Goal: Task Accomplishment & Management: Manage account settings

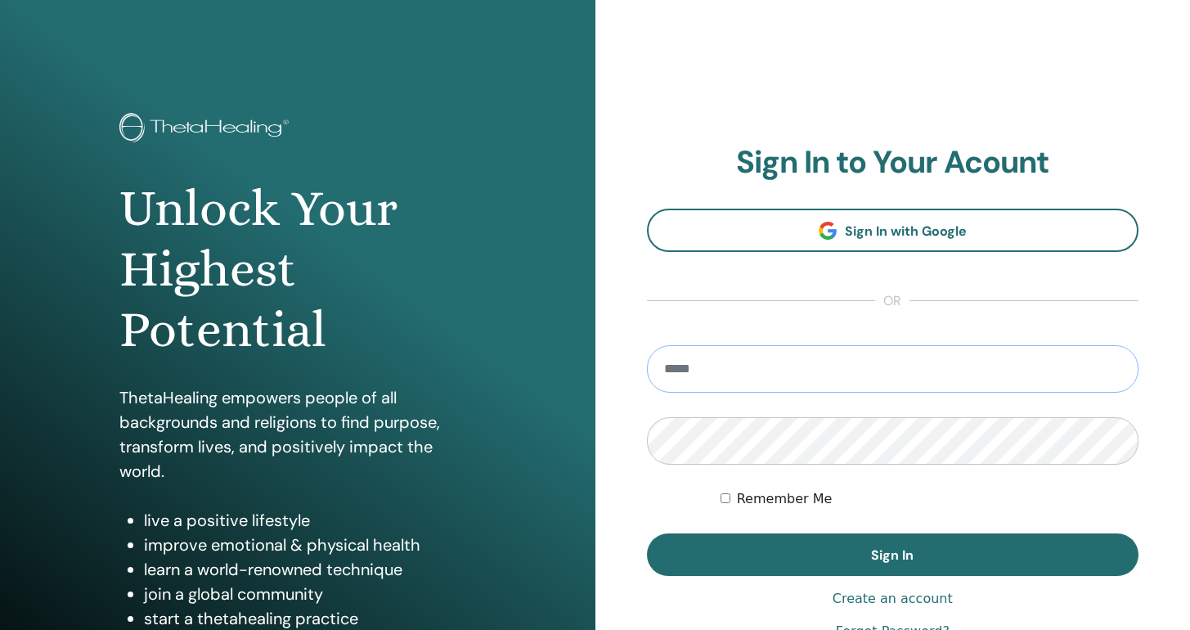
type input "**********"
click at [893, 555] on button "Sign In" at bounding box center [893, 554] width 493 height 43
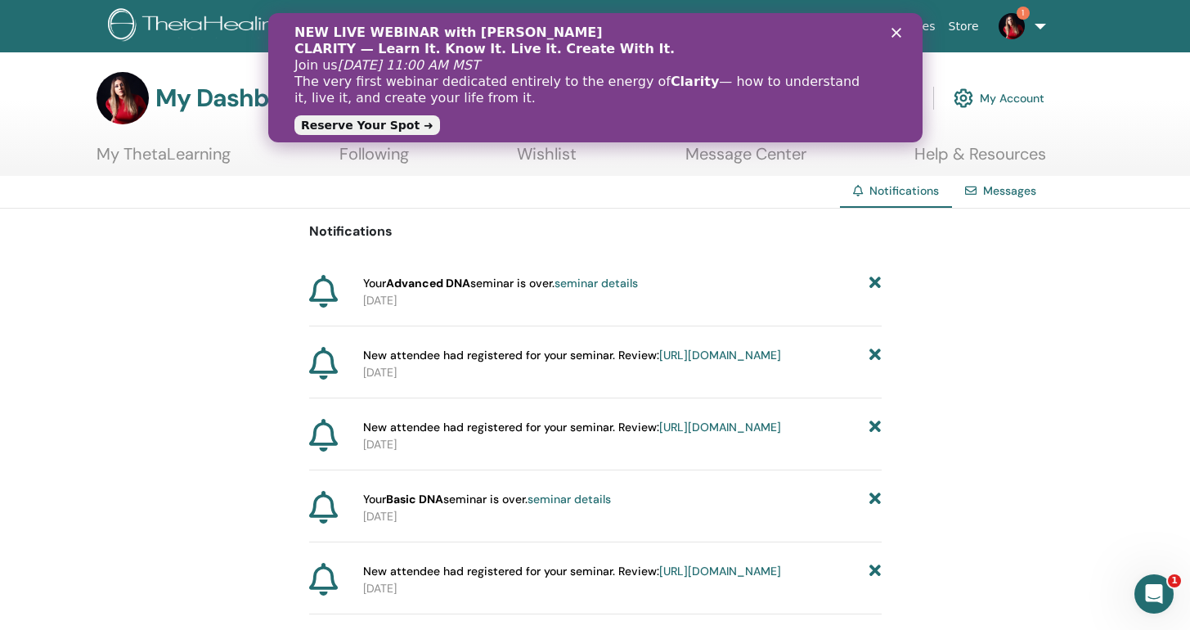
click at [900, 24] on div "NEW LIVE WEBINAR with Vianna Stibal CLARITY — Learn It. Know It. Live It. Creat…" at bounding box center [595, 78] width 655 height 116
click at [898, 30] on polygon "Закрыть" at bounding box center [896, 33] width 10 height 10
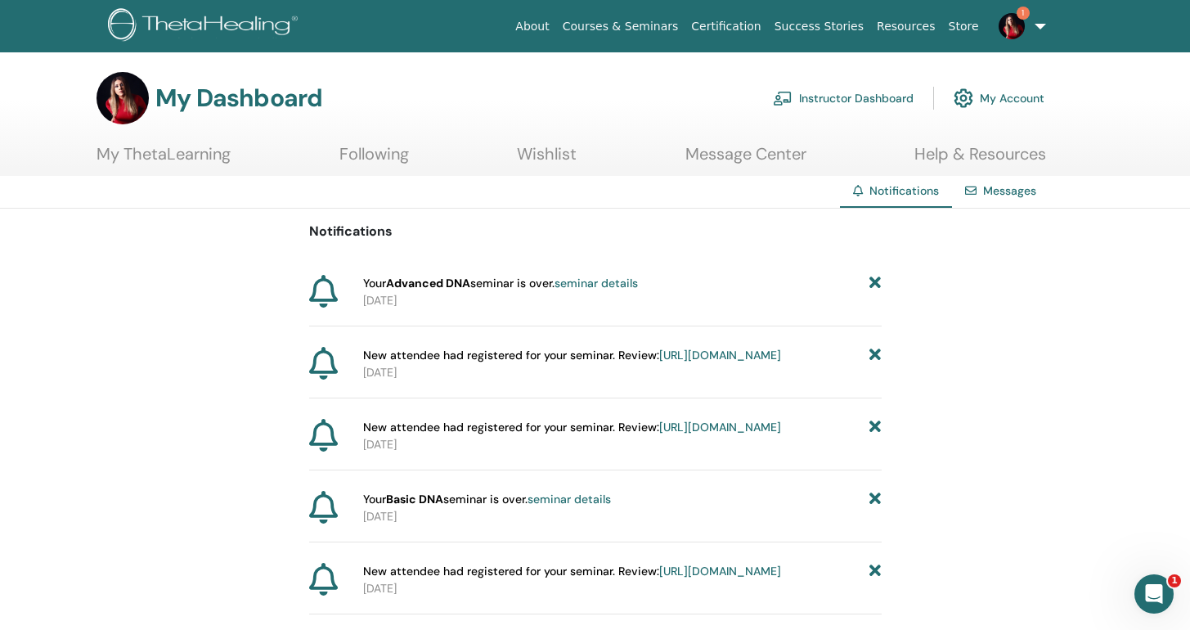
click at [834, 94] on link "Instructor Dashboard" at bounding box center [843, 98] width 141 height 36
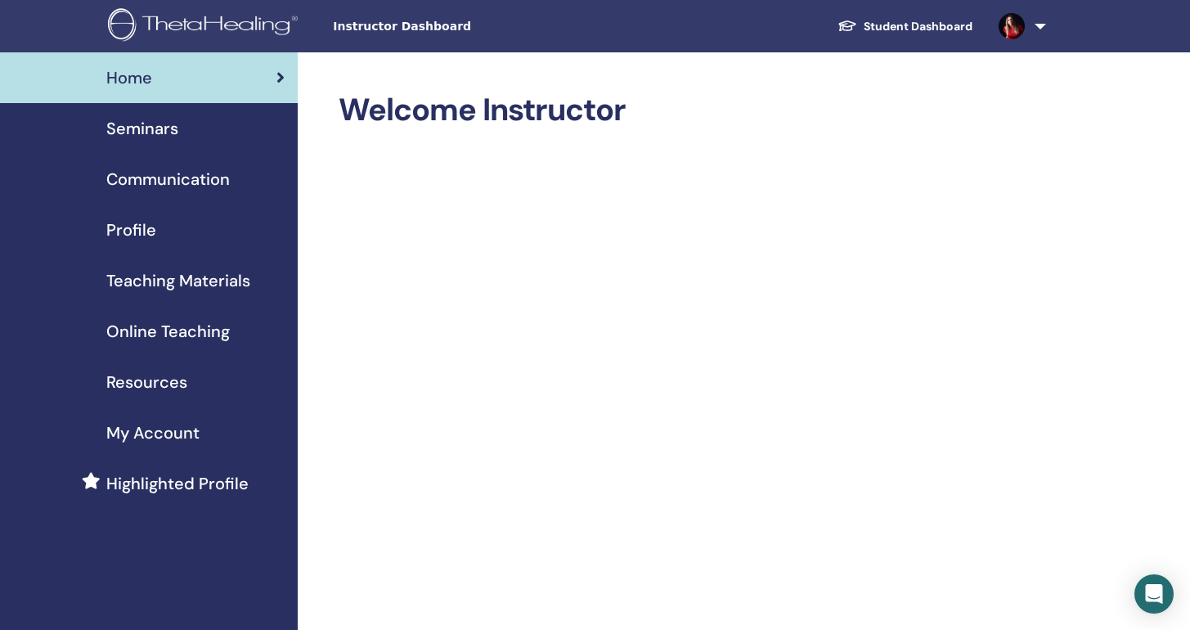
click at [136, 128] on span "Seminars" at bounding box center [142, 128] width 72 height 25
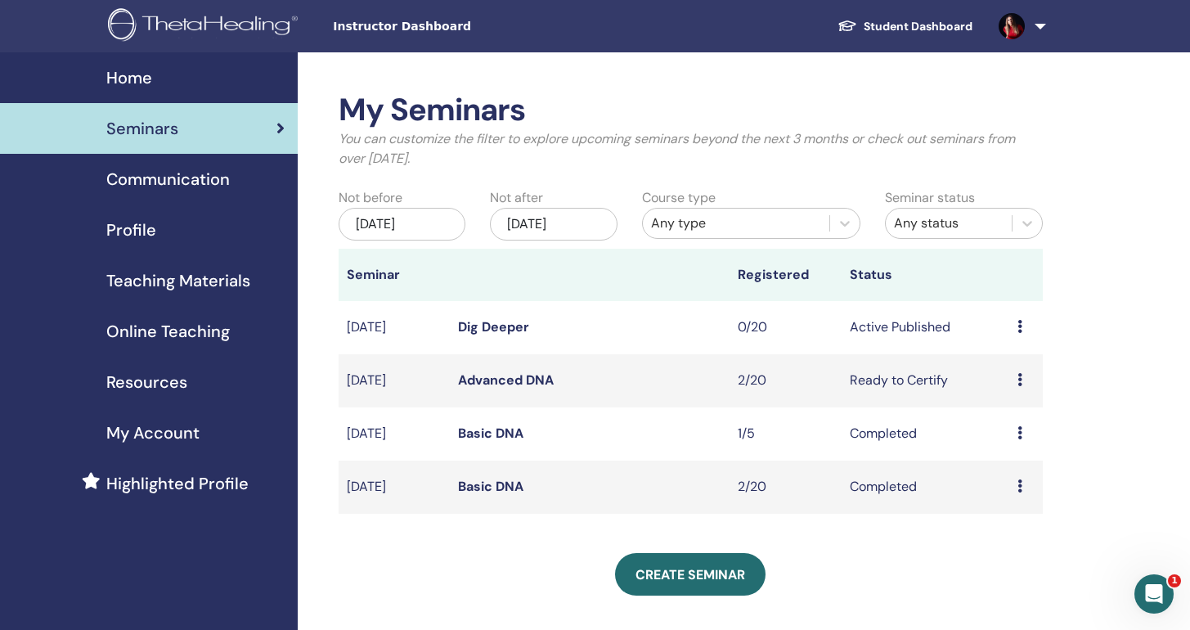
click at [512, 322] on link "Dig Deeper" at bounding box center [493, 326] width 71 height 17
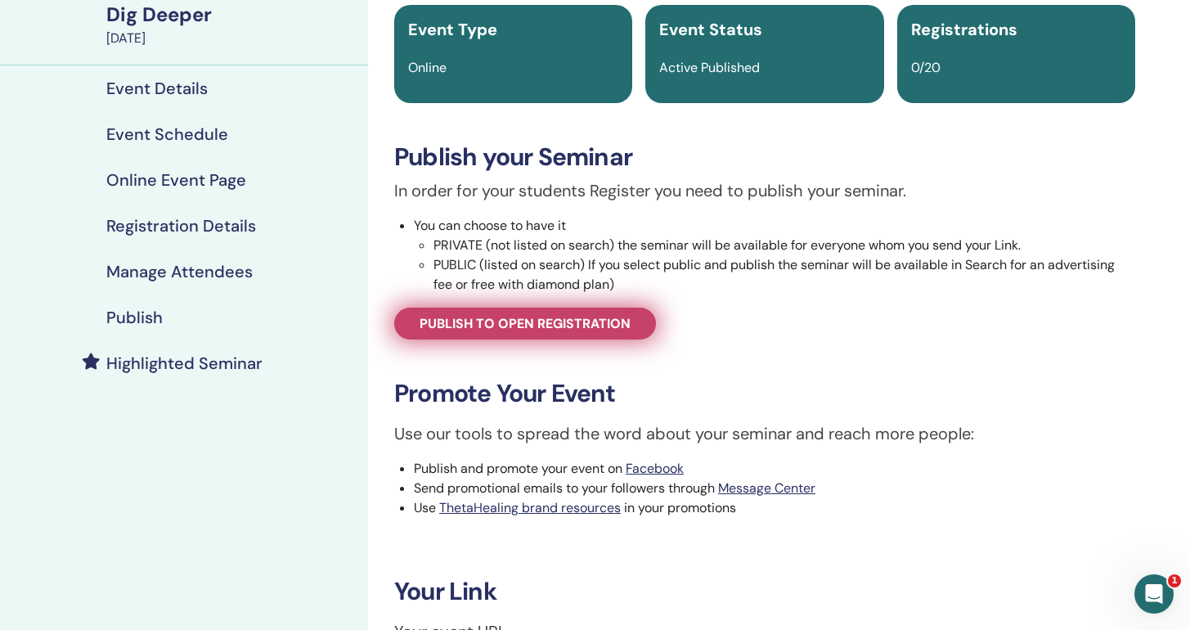
click at [533, 333] on link "Publish to open registration" at bounding box center [525, 324] width 262 height 32
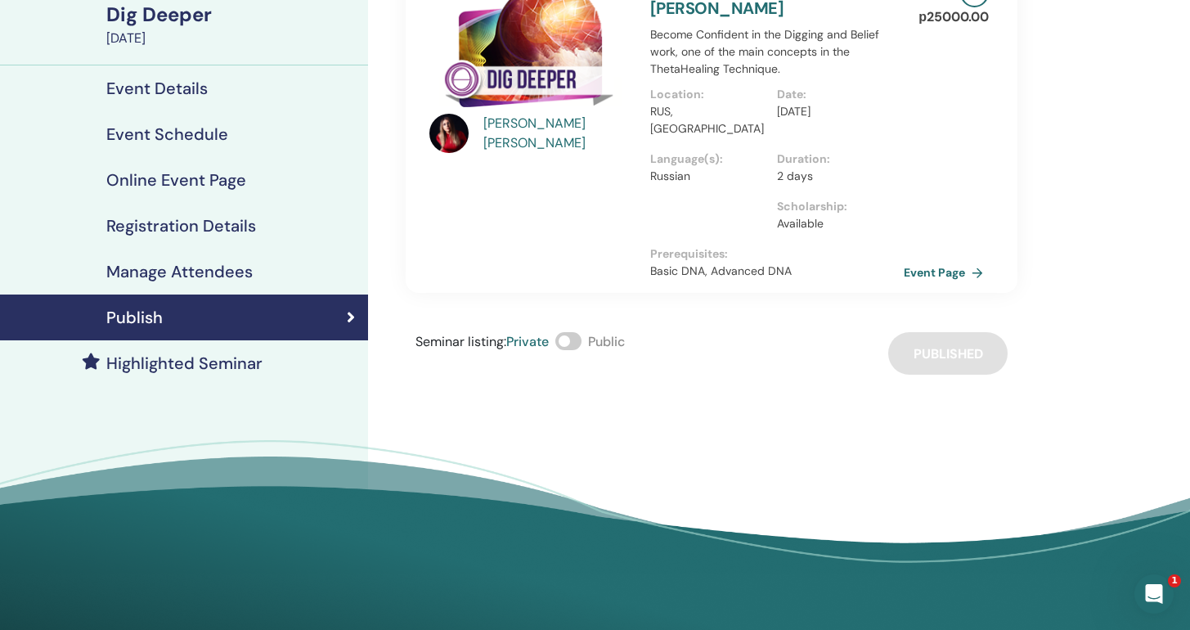
scroll to position [97, 0]
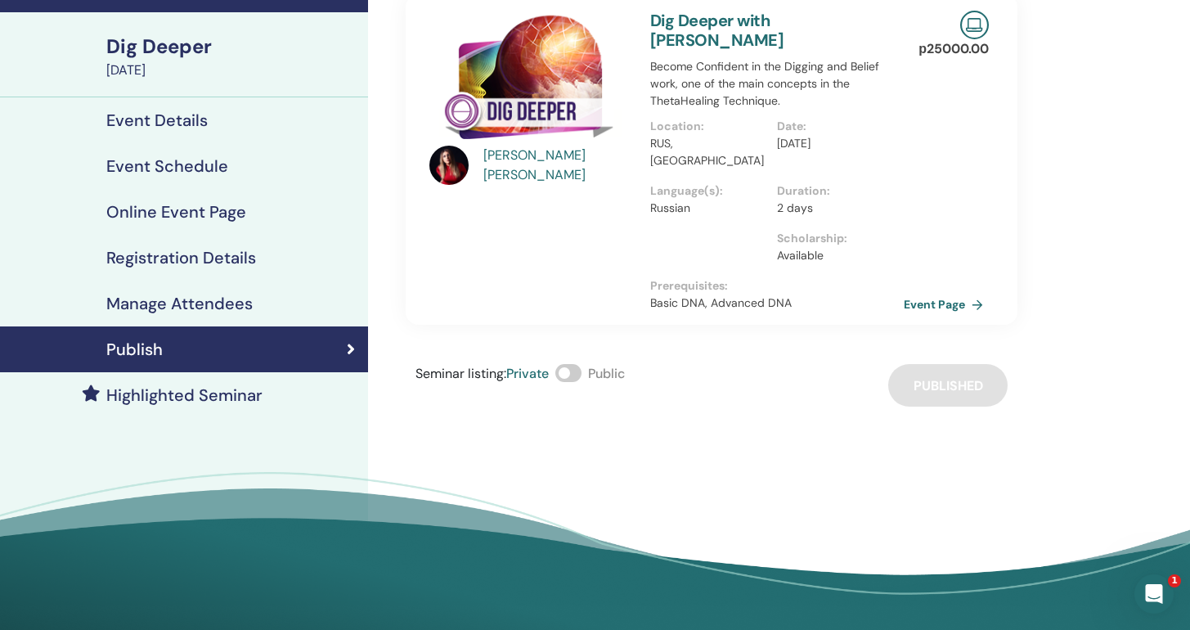
click at [578, 364] on span at bounding box center [569, 373] width 26 height 18
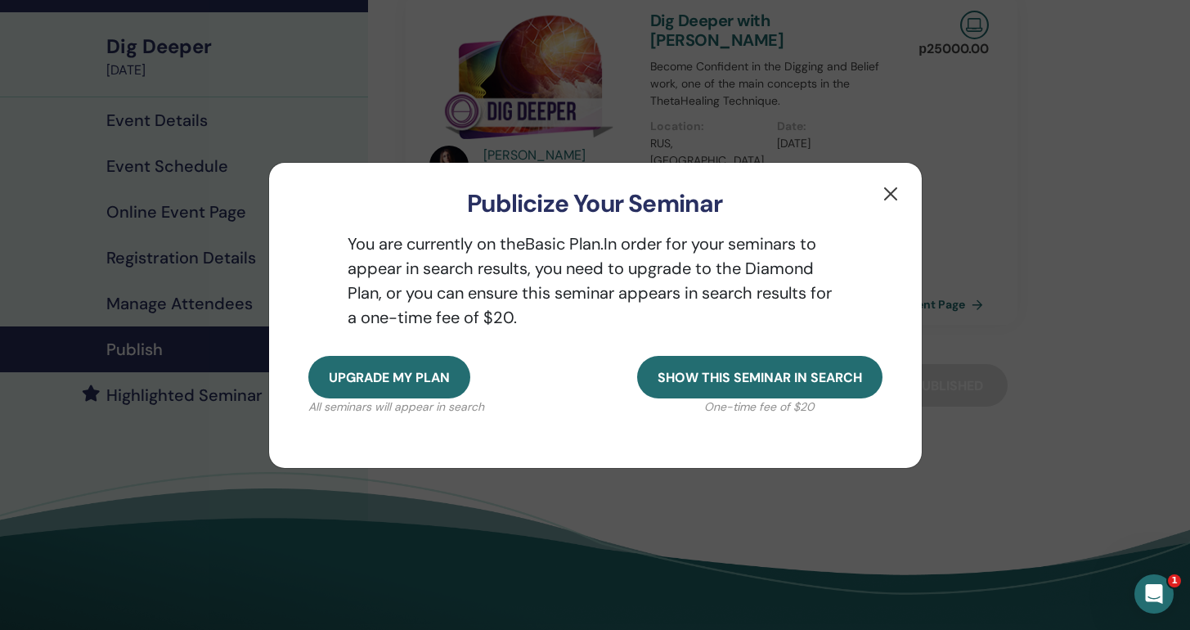
click at [898, 198] on button "button" at bounding box center [891, 194] width 26 height 26
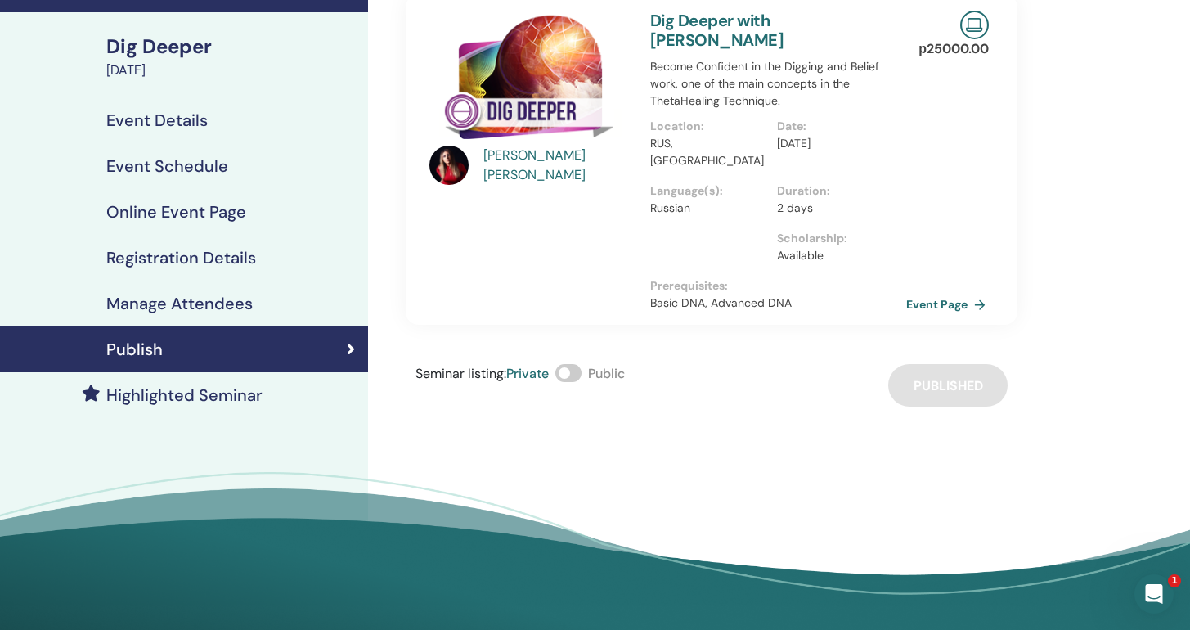
click at [926, 292] on link "Event Page" at bounding box center [950, 304] width 86 height 25
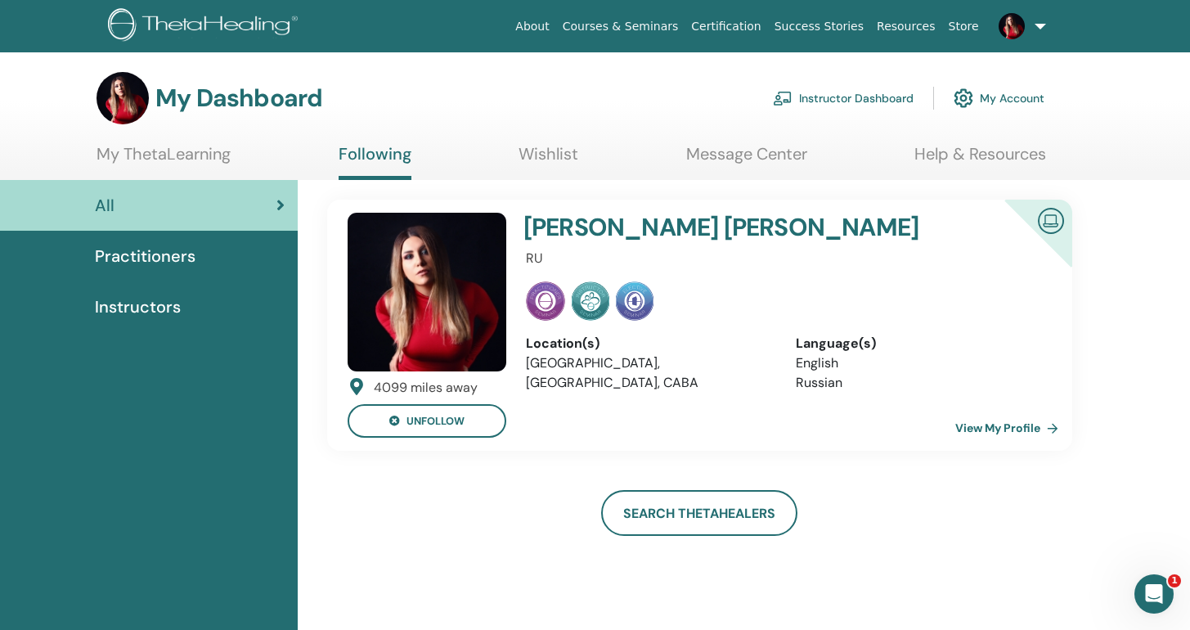
click at [807, 99] on link "Instructor Dashboard" at bounding box center [843, 98] width 141 height 36
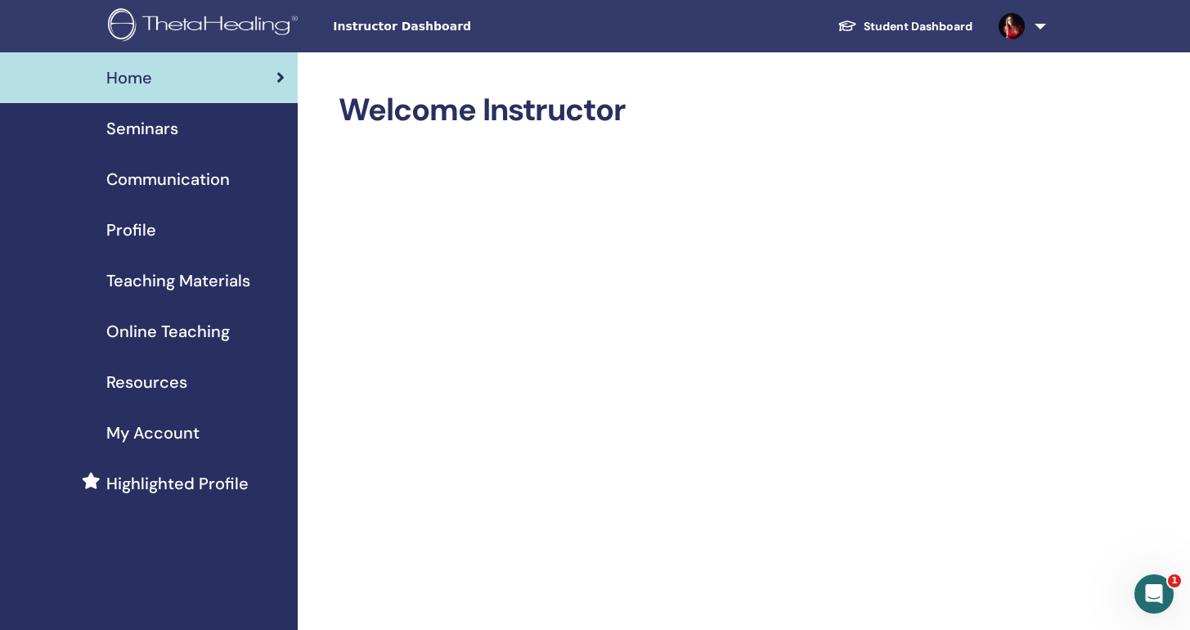
click at [196, 283] on span "Teaching Materials" at bounding box center [178, 280] width 144 height 25
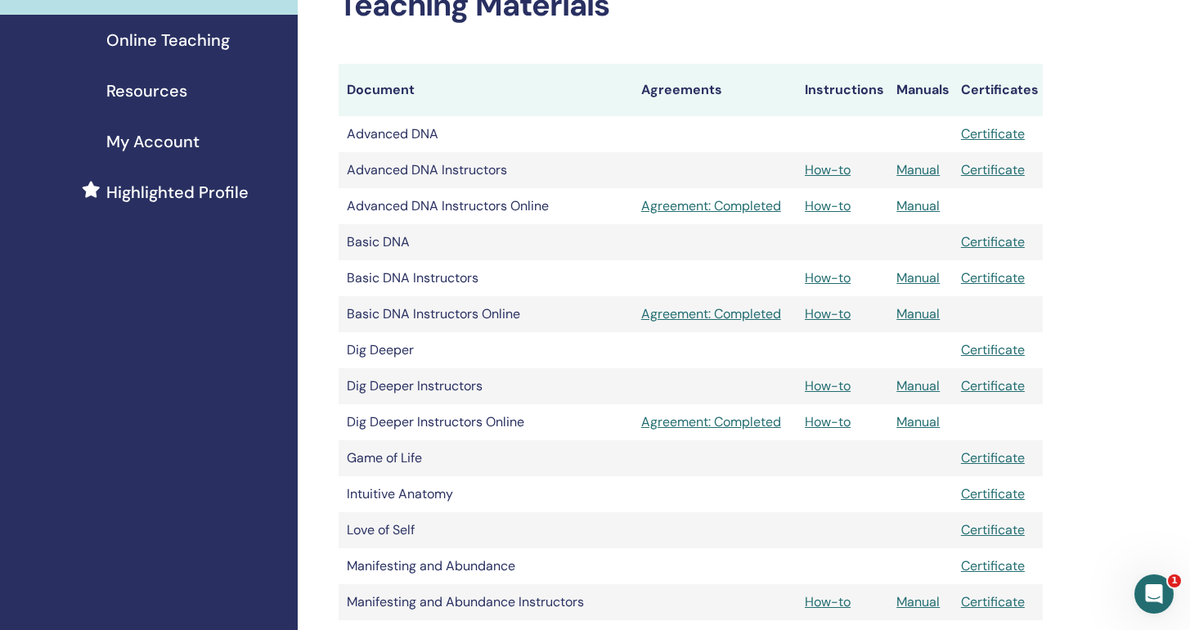
scroll to position [320, 0]
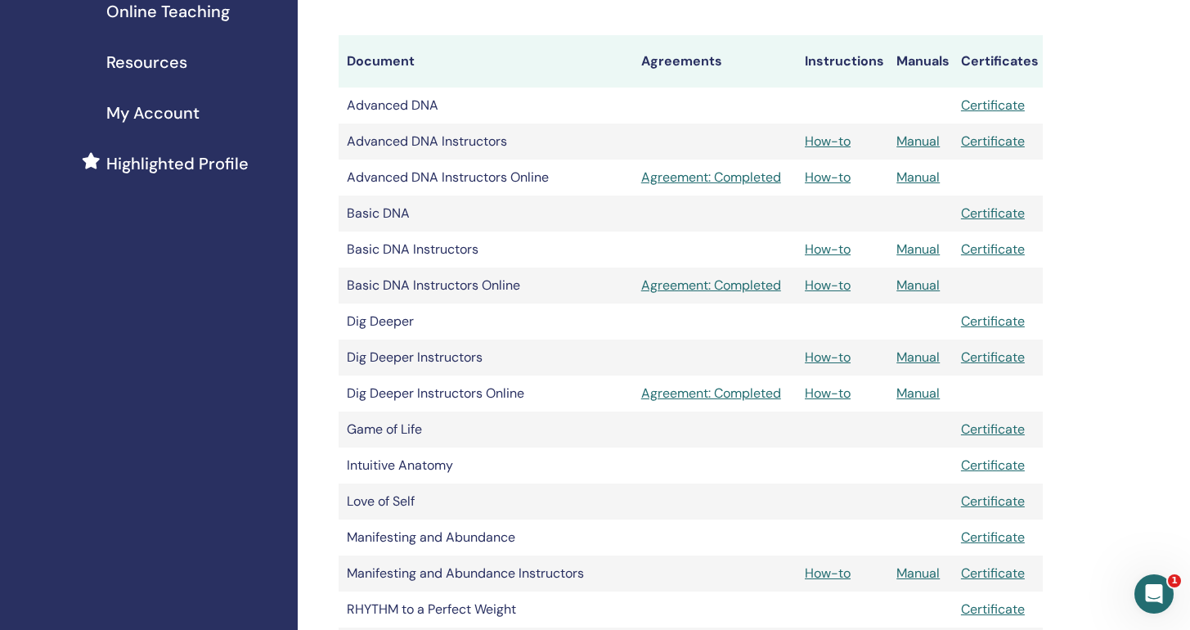
click at [934, 355] on link "Manual" at bounding box center [918, 357] width 43 height 17
